Goal: Task Accomplishment & Management: Complete application form

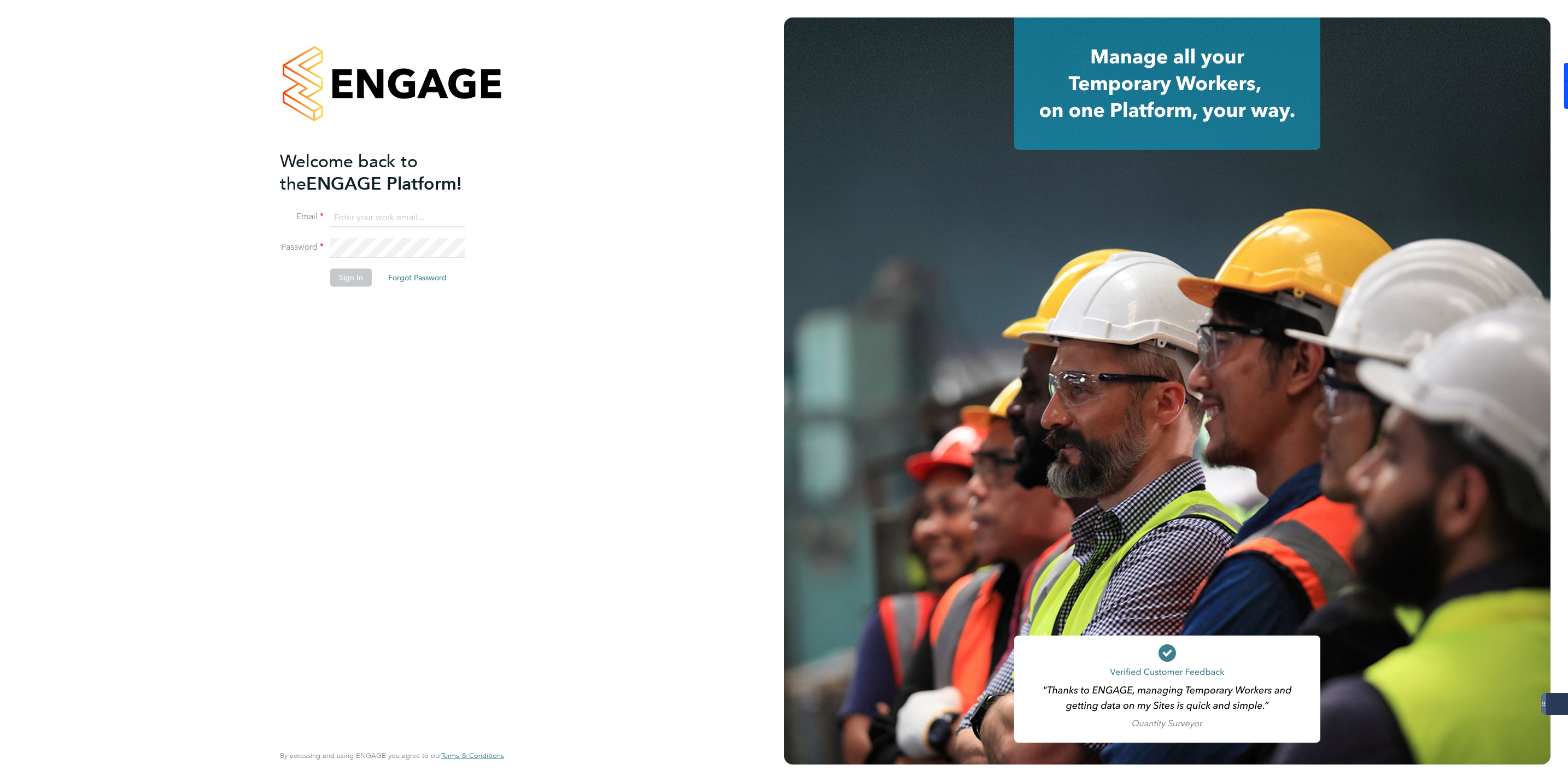
type input "jmcmurray@skilledcareers.co.uk"
click at [323, 266] on li "Password" at bounding box center [387, 254] width 213 height 30
click at [349, 279] on button "Sign In" at bounding box center [351, 278] width 41 height 18
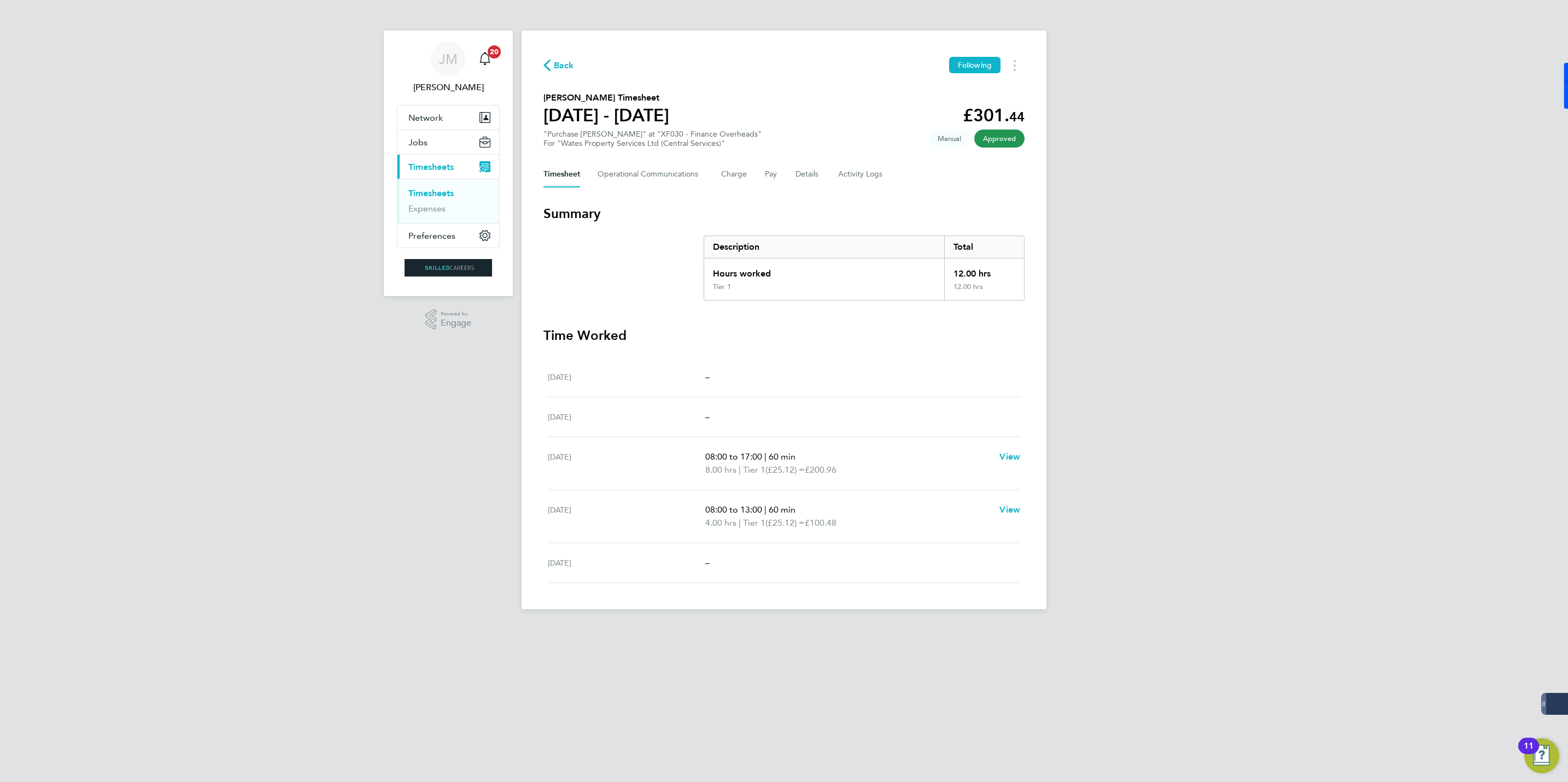
click at [563, 65] on span "Back" at bounding box center [564, 66] width 20 height 13
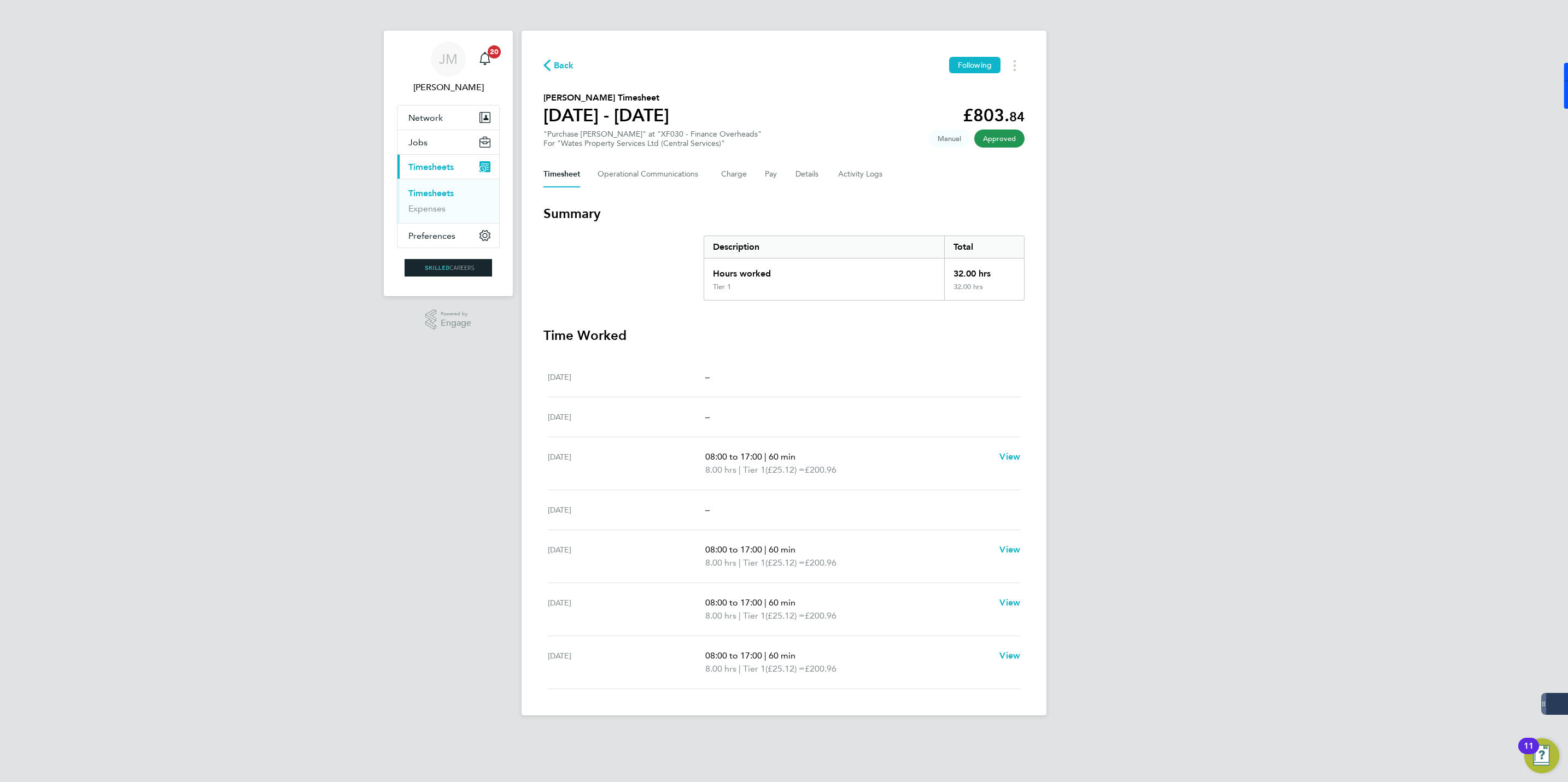
click at [891, 458] on p "08:00 to 17:00 | 60 min" at bounding box center [848, 457] width 285 height 13
click at [724, 453] on span "08:00 to 17:00" at bounding box center [733, 456] width 57 height 10
click at [766, 177] on button "Pay" at bounding box center [772, 174] width 13 height 26
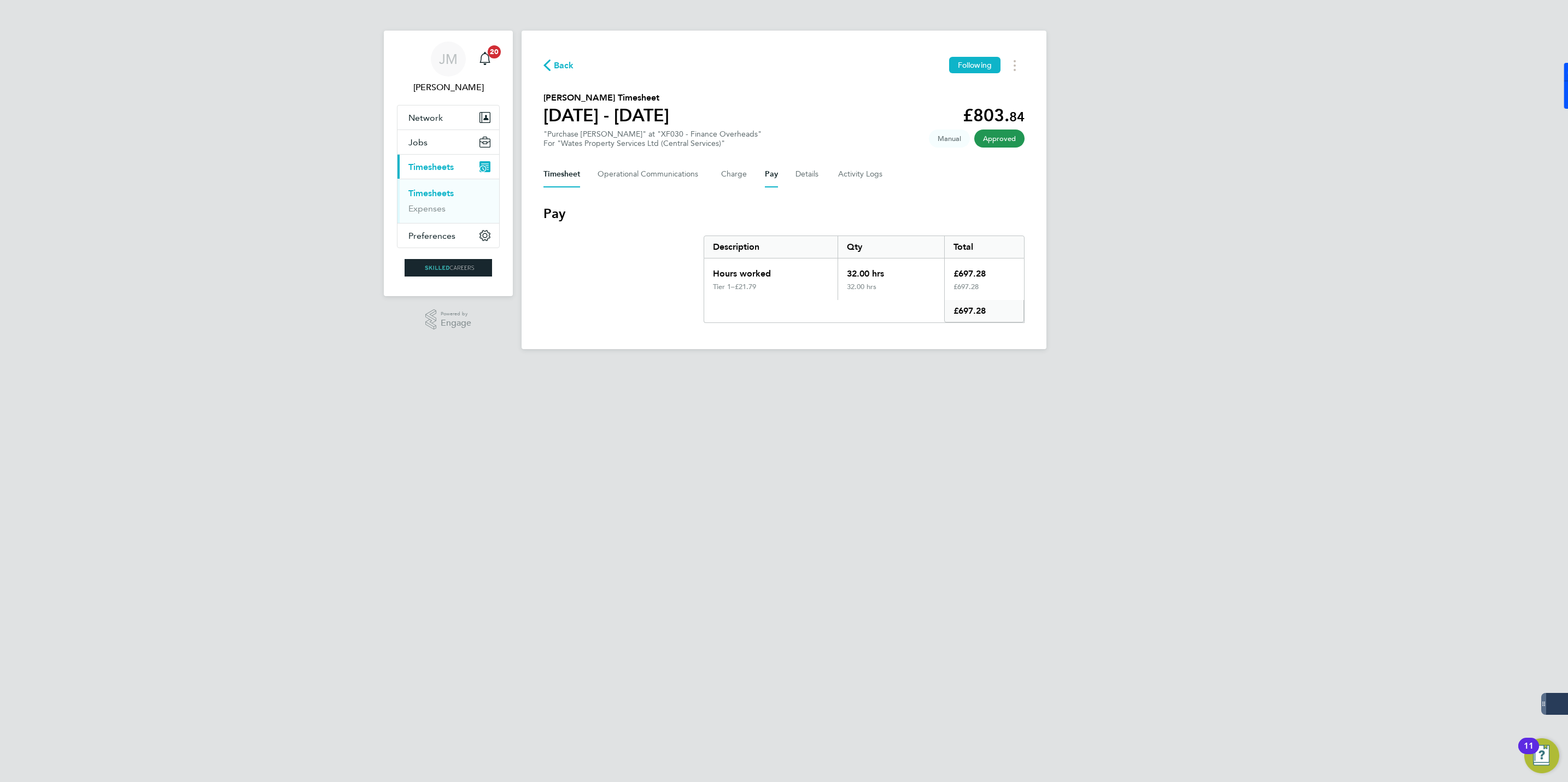
click at [553, 175] on button "Timesheet" at bounding box center [562, 174] width 37 height 26
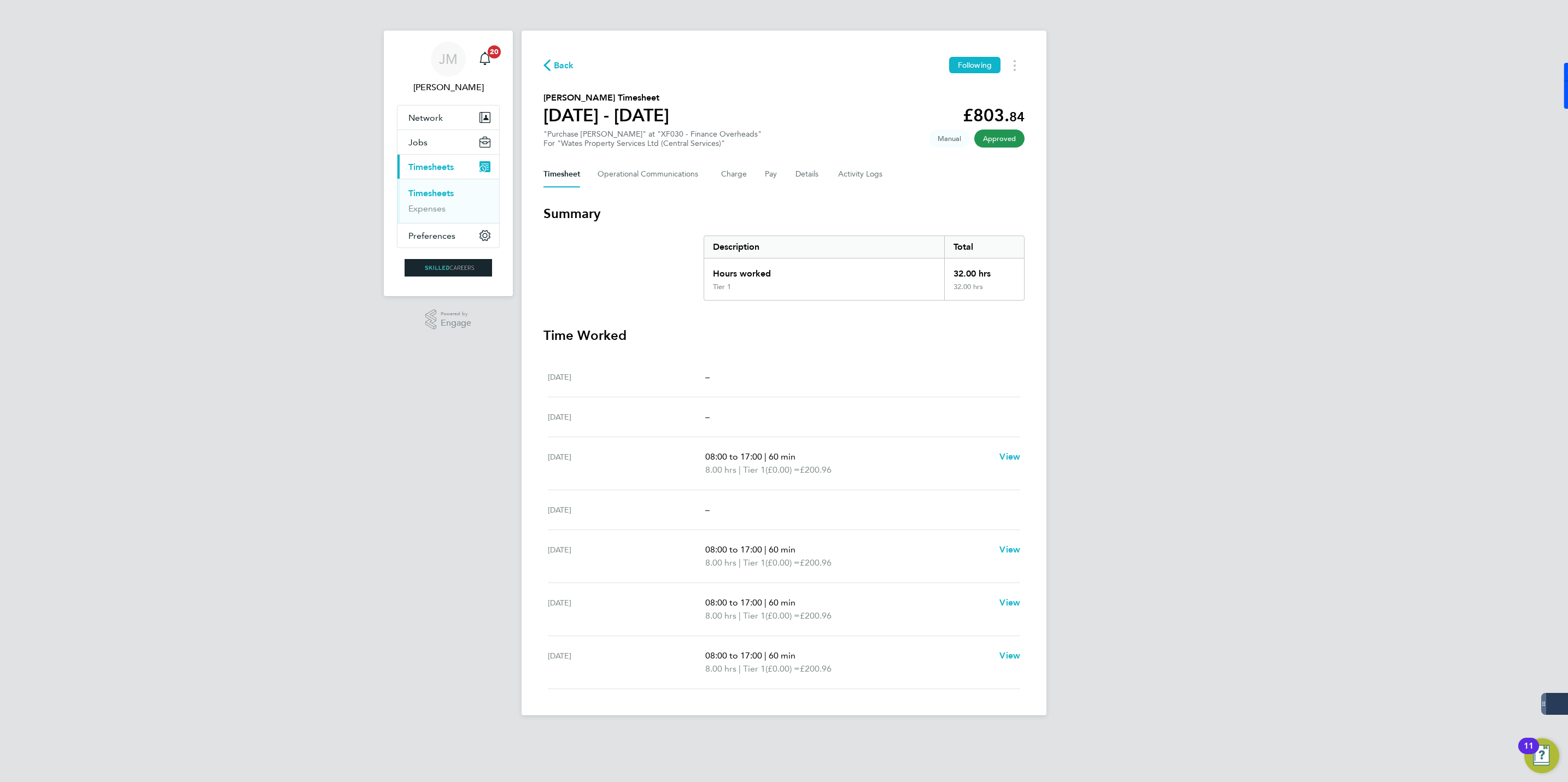
click at [566, 68] on span "Back" at bounding box center [564, 66] width 20 height 13
